Goal: Information Seeking & Learning: Learn about a topic

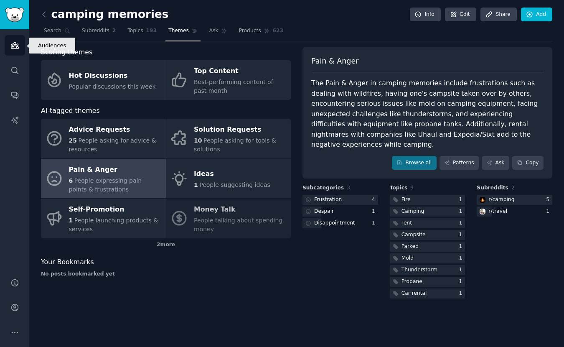
click at [17, 49] on icon "Sidebar" at bounding box center [14, 45] width 9 height 9
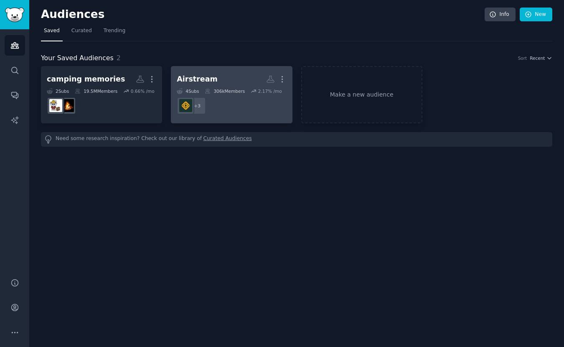
click at [253, 101] on dd "r/Rivian + 3" at bounding box center [231, 105] width 109 height 23
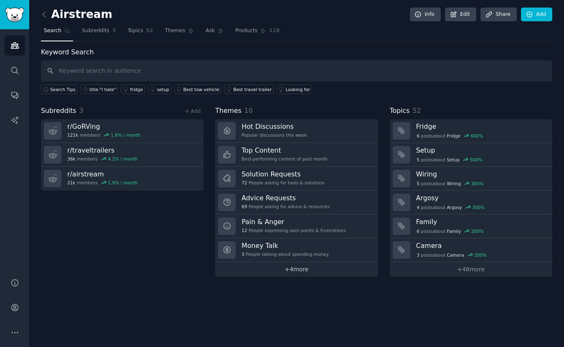
click at [314, 270] on link "+ 4 more" at bounding box center [296, 269] width 162 height 15
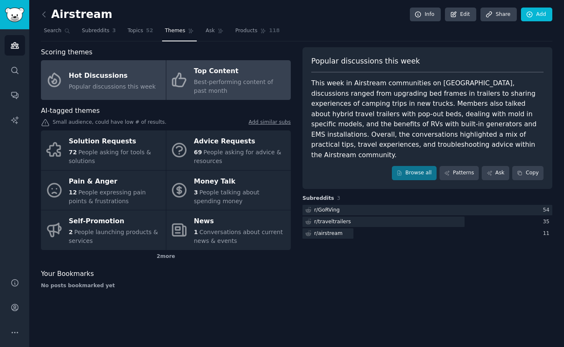
click at [219, 91] on div "Best-performing content of past month" at bounding box center [240, 87] width 93 height 18
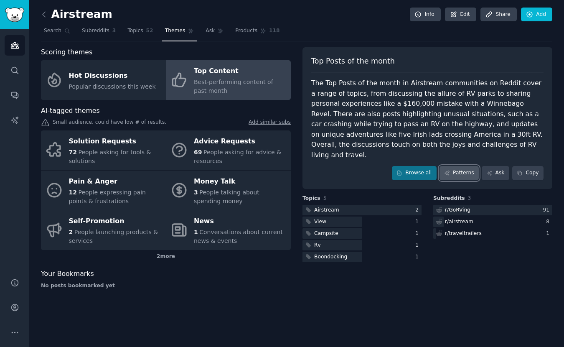
click at [459, 166] on link "Patterns" at bounding box center [458, 173] width 39 height 14
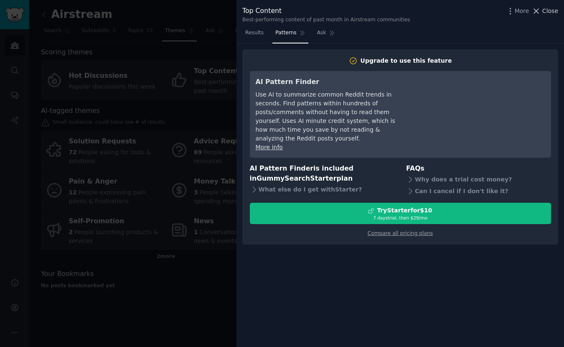
click at [550, 13] on span "Close" at bounding box center [550, 11] width 16 height 9
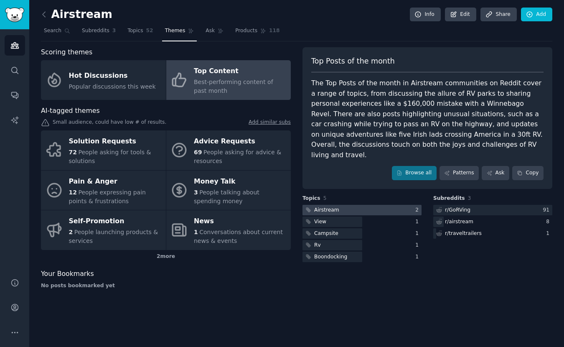
click at [359, 205] on div at bounding box center [361, 210] width 119 height 10
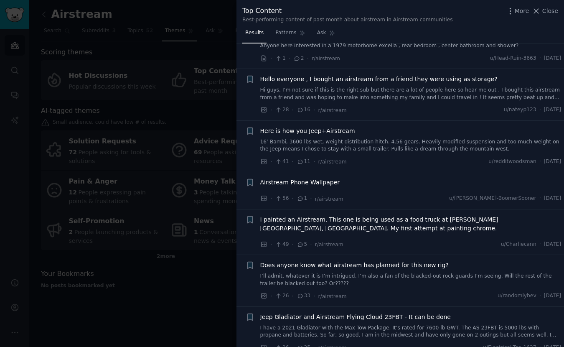
scroll to position [592, 0]
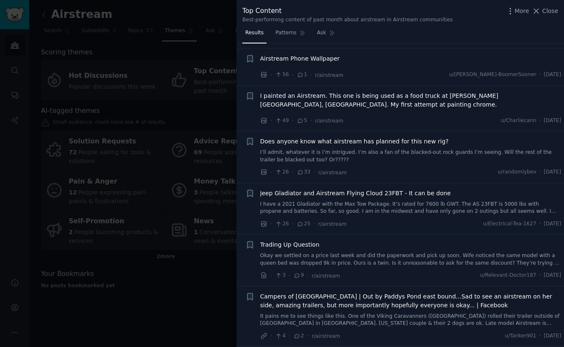
click at [325, 54] on span "Airstream Phone Wallpaper" at bounding box center [300, 58] width 80 height 9
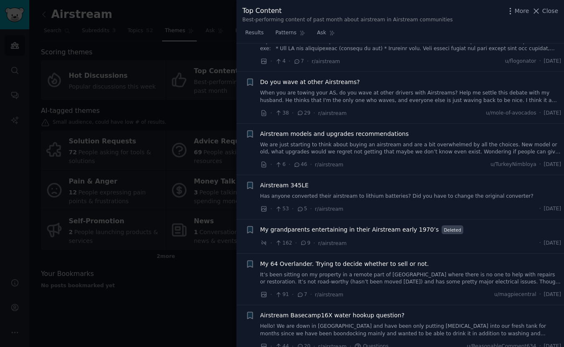
scroll to position [1288, 0]
click at [363, 224] on span "My grandparents entertaining in their Airstream early 1970’s" at bounding box center [349, 228] width 179 height 9
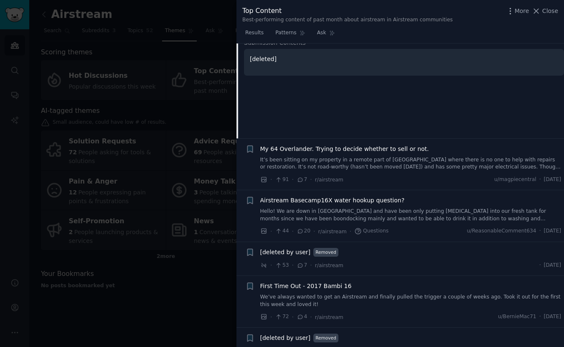
scroll to position [1221, 0]
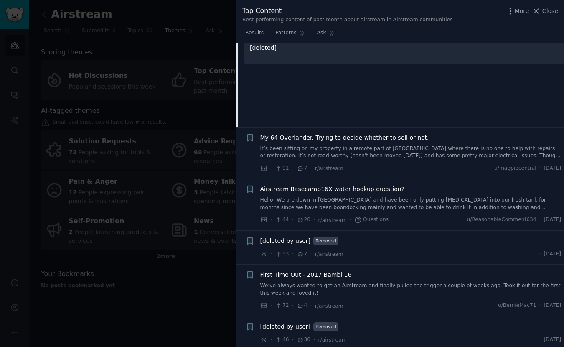
click at [320, 270] on span "First Time Out - 2017 Bambi 16" at bounding box center [305, 274] width 91 height 9
